Goal: Transaction & Acquisition: Purchase product/service

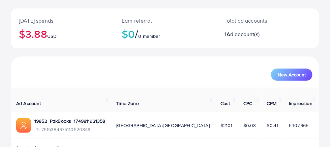
scroll to position [34, 0]
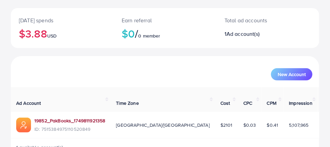
click at [74, 117] on link "19852_PakBooks_1749811921358" at bounding box center [69, 120] width 71 height 7
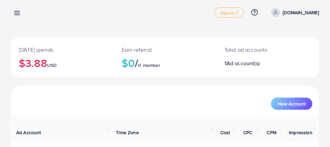
scroll to position [0, 0]
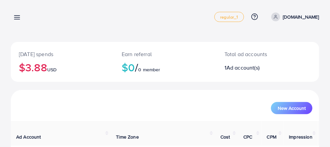
click at [17, 16] on icon at bounding box center [16, 17] width 7 height 7
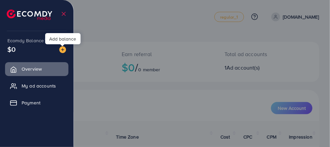
click at [63, 51] on img at bounding box center [62, 49] width 7 height 7
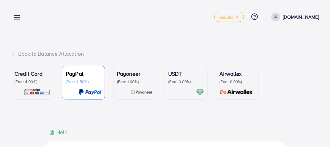
click at [32, 83] on p "(Fee: 4.00%)" at bounding box center [33, 81] width 36 height 5
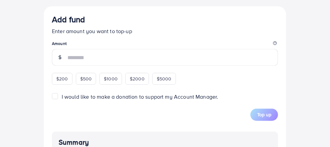
scroll to position [262, 0]
click at [89, 76] on div "$500" at bounding box center [86, 78] width 21 height 11
type input "***"
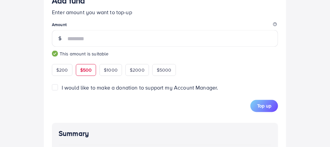
scroll to position [284, 0]
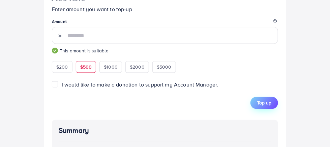
click at [262, 101] on span "Top up" at bounding box center [264, 103] width 14 height 7
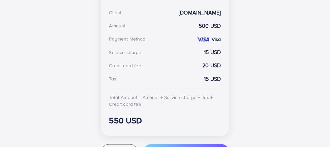
scroll to position [256, 0]
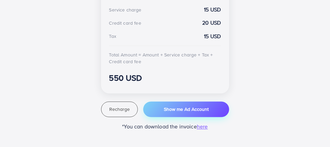
click at [183, 112] on button "Show me Ad Account" at bounding box center [186, 110] width 86 height 16
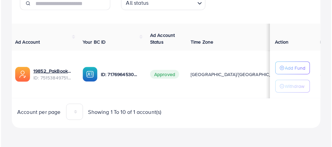
scroll to position [0, 3]
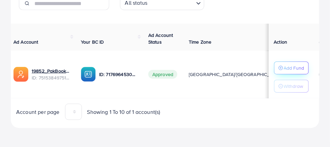
click at [287, 67] on p "Add Fund" at bounding box center [294, 68] width 21 height 8
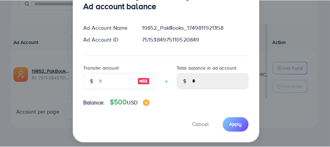
scroll to position [38, 0]
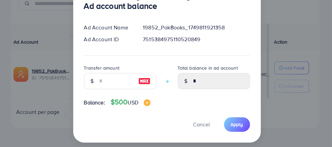
click at [146, 80] on img at bounding box center [144, 81] width 12 height 8
type input "***"
type input "******"
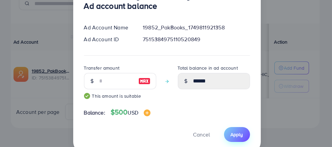
click at [231, 129] on button "Apply" at bounding box center [237, 134] width 26 height 15
